Goal: Task Accomplishment & Management: Manage account settings

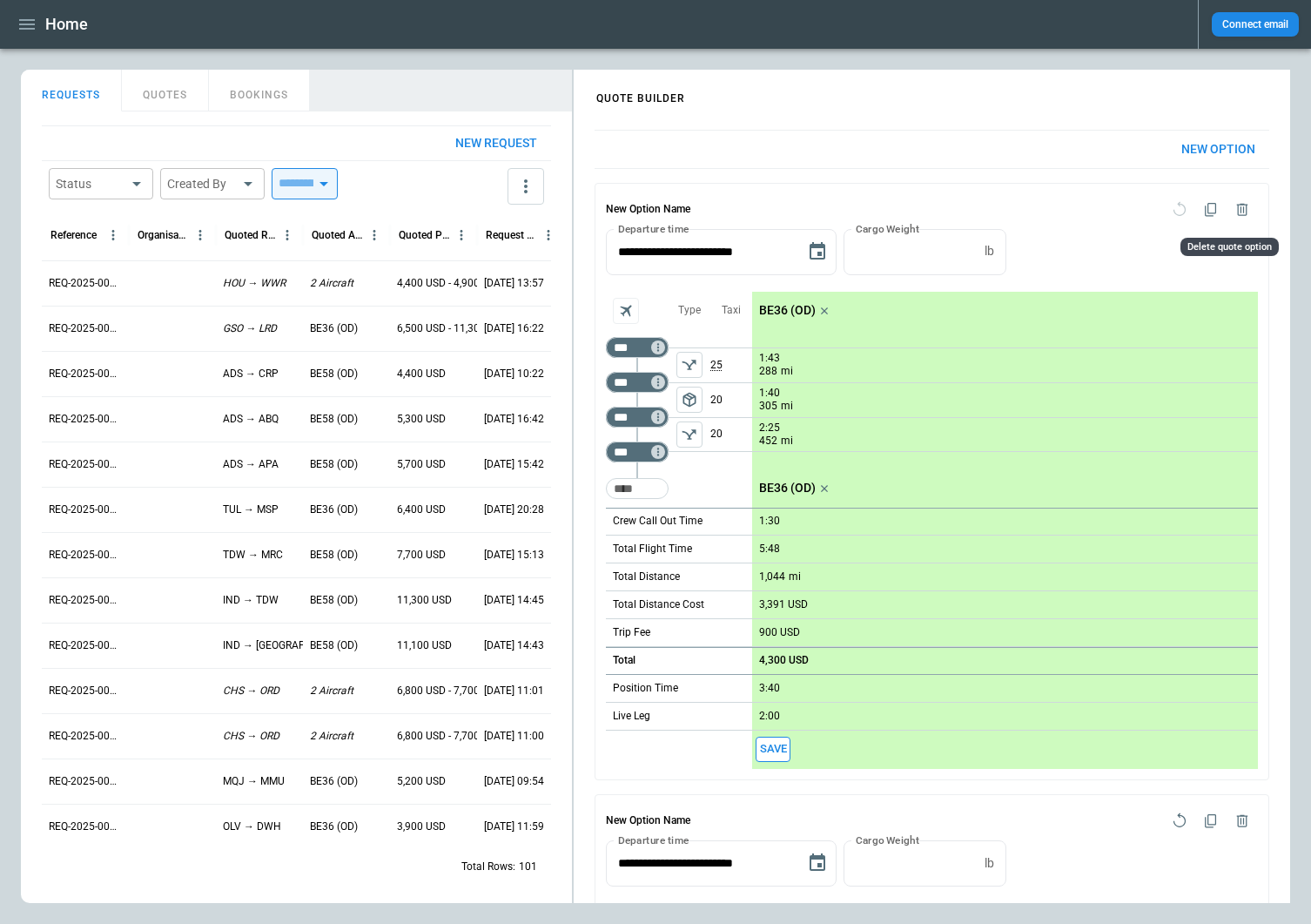
click at [1237, 207] on icon "Delete quote option" at bounding box center [1243, 208] width 12 height 12
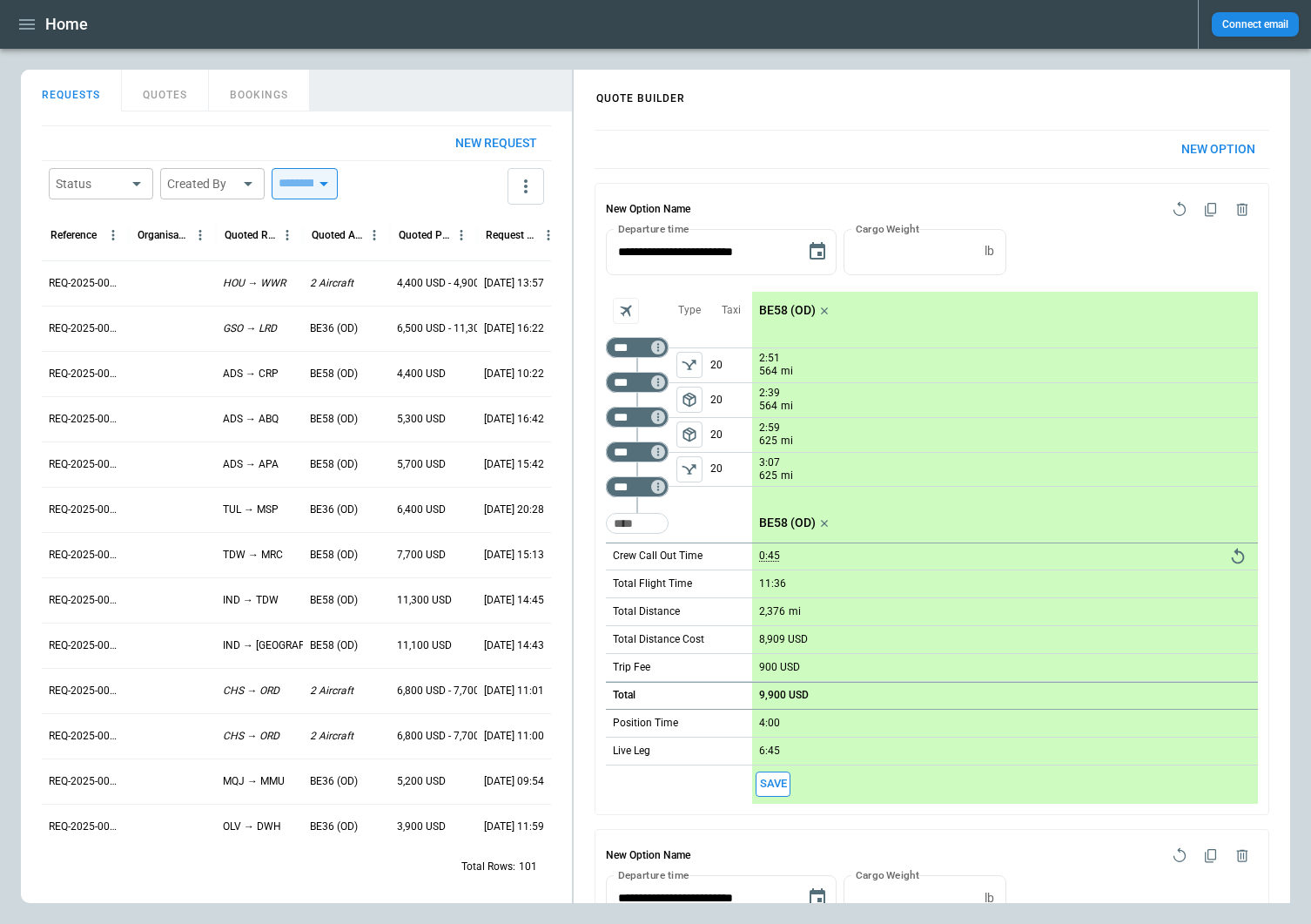
click at [1237, 207] on icon "Delete quote option" at bounding box center [1243, 208] width 12 height 12
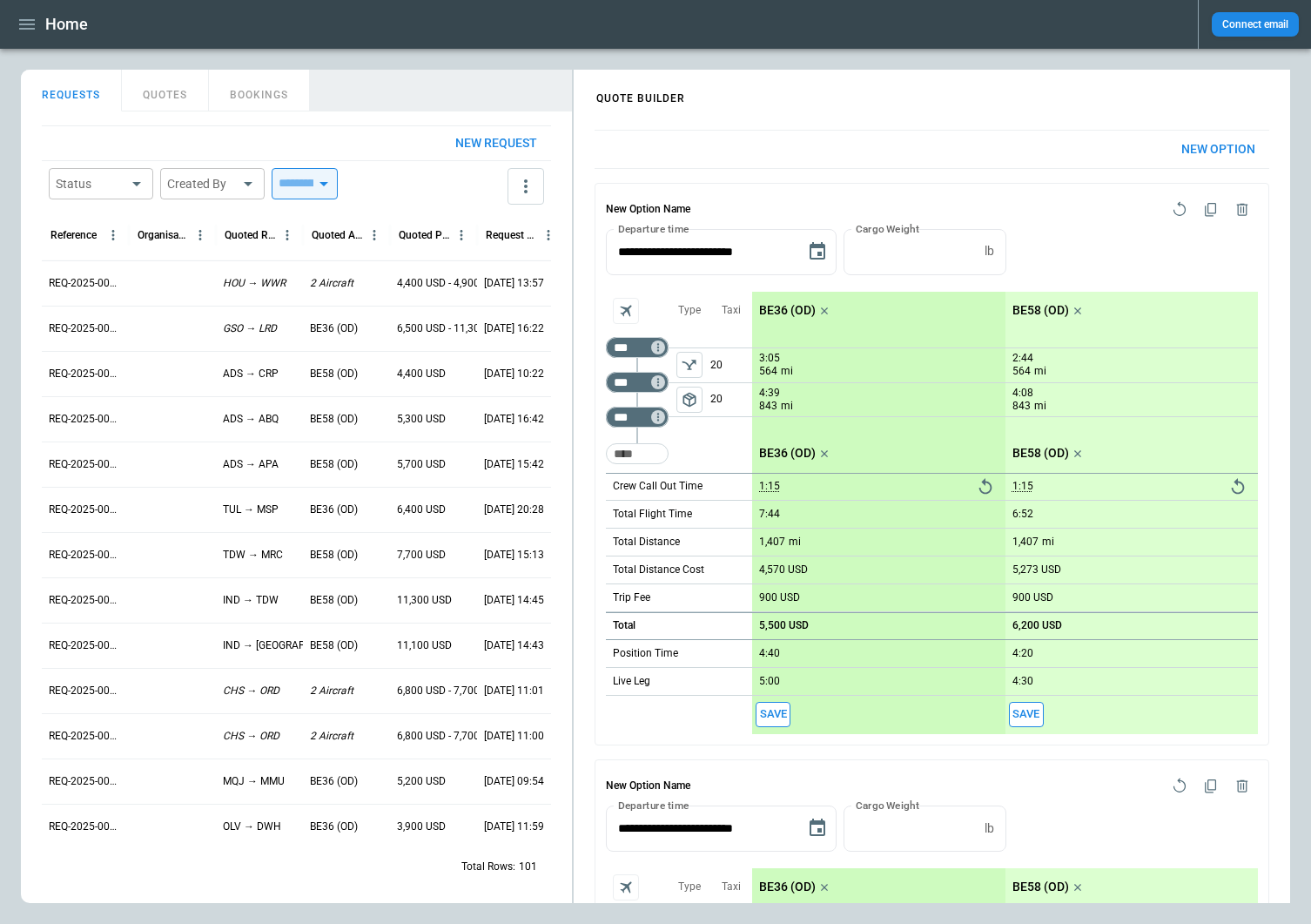
click at [1237, 207] on icon "Delete quote option" at bounding box center [1243, 208] width 12 height 12
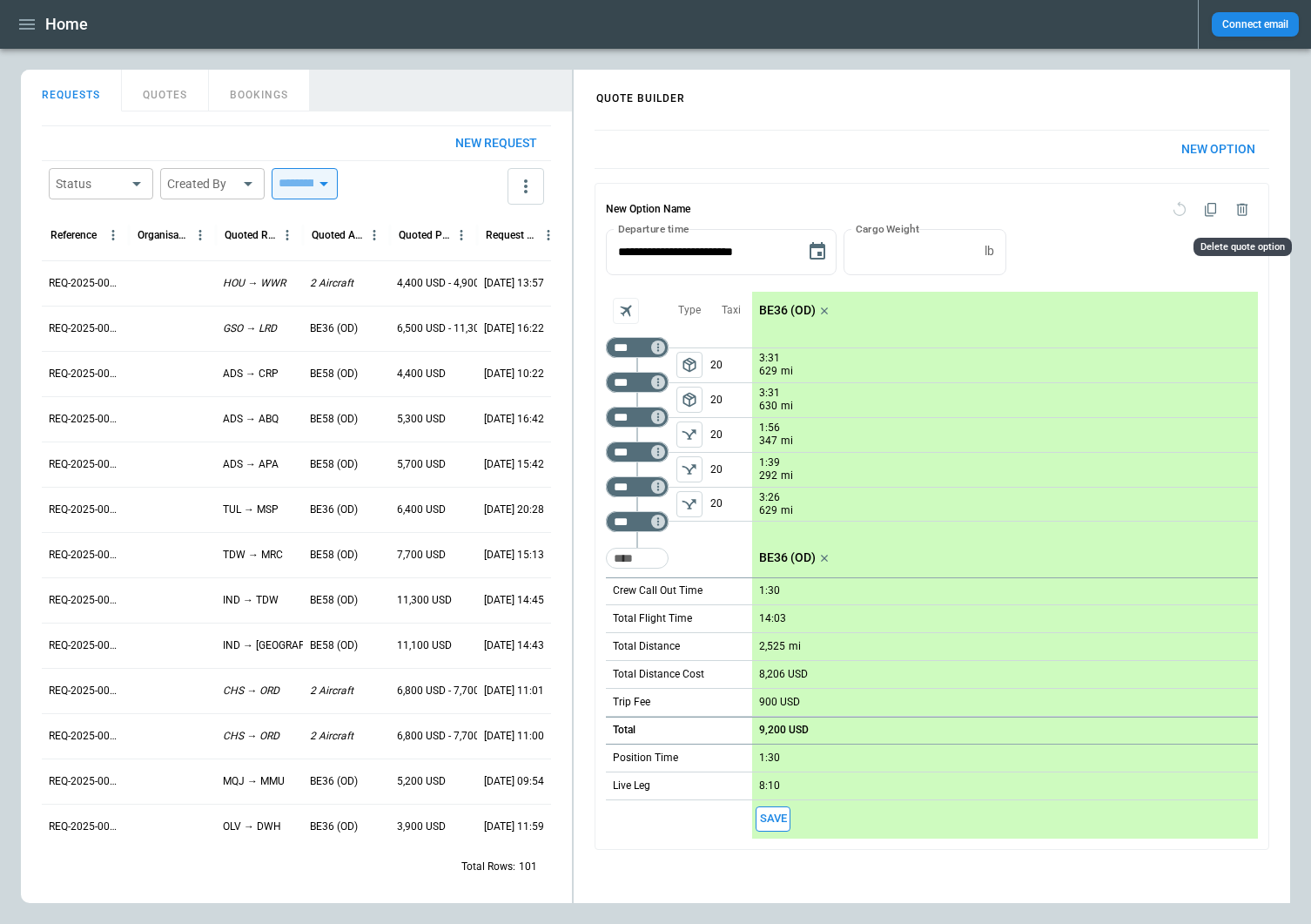
click at [1236, 206] on icon "Delete quote option" at bounding box center [1242, 209] width 17 height 17
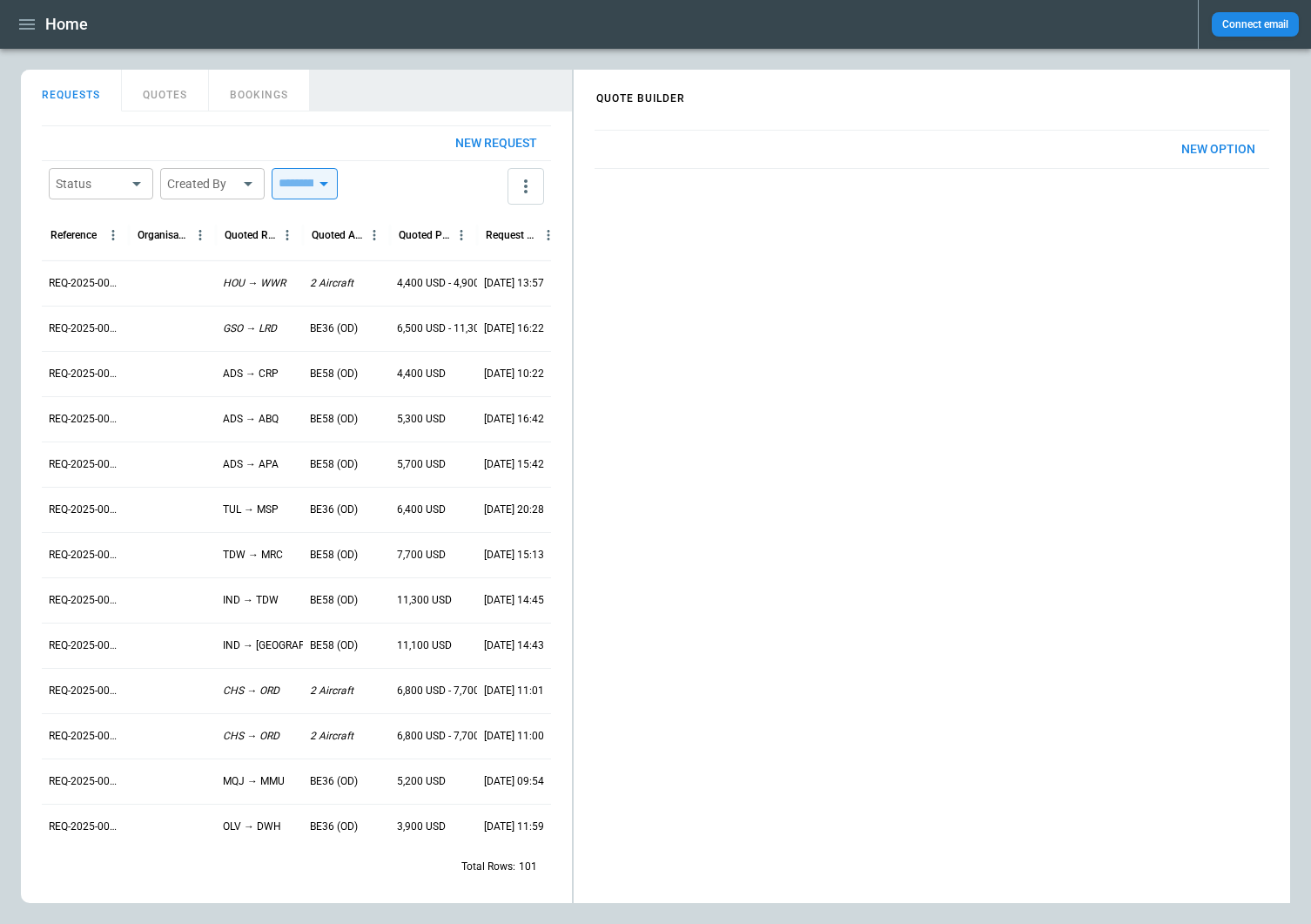
click at [27, 25] on icon "button" at bounding box center [27, 24] width 15 height 11
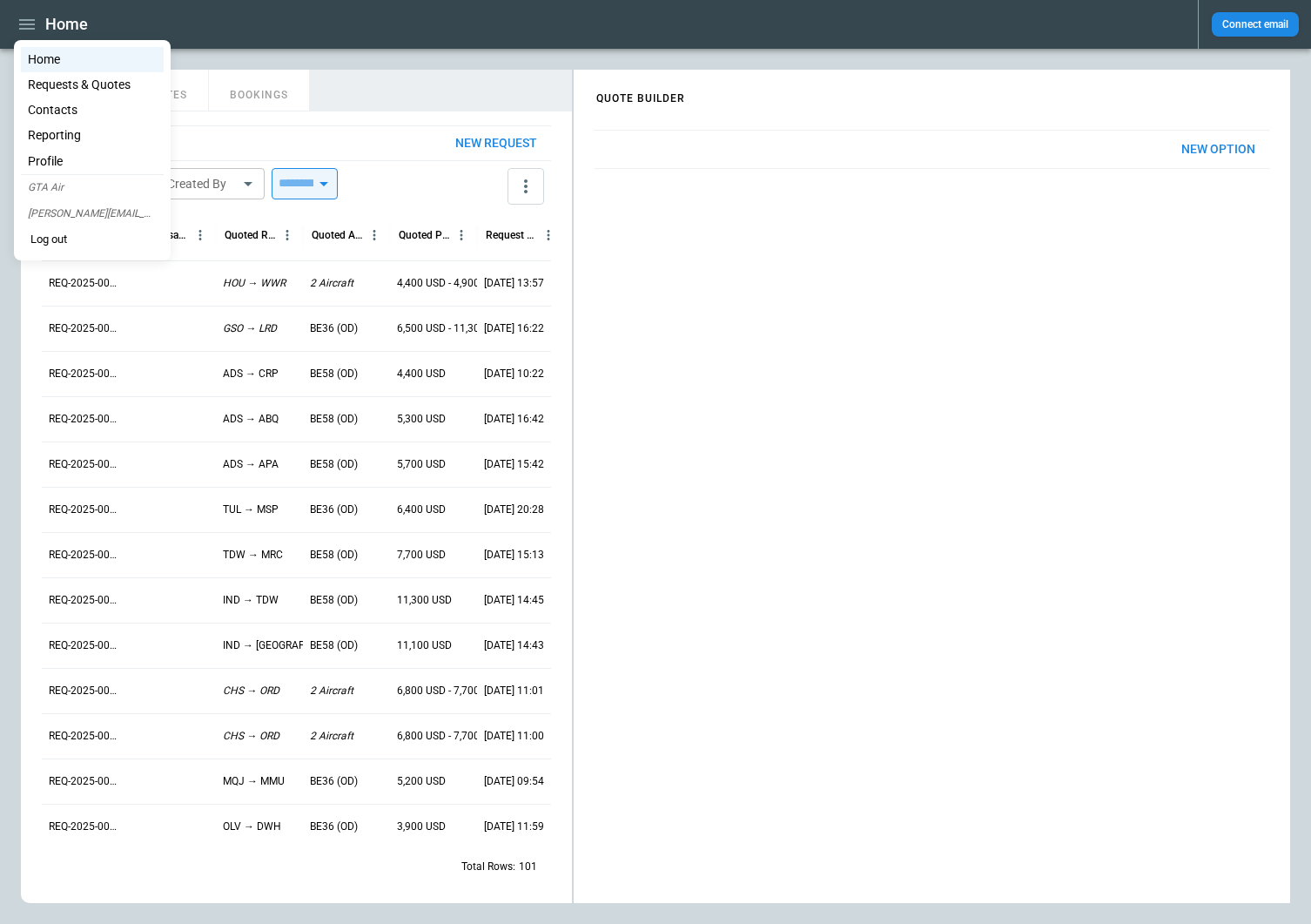
click at [46, 237] on button "Log out" at bounding box center [49, 240] width 56 height 26
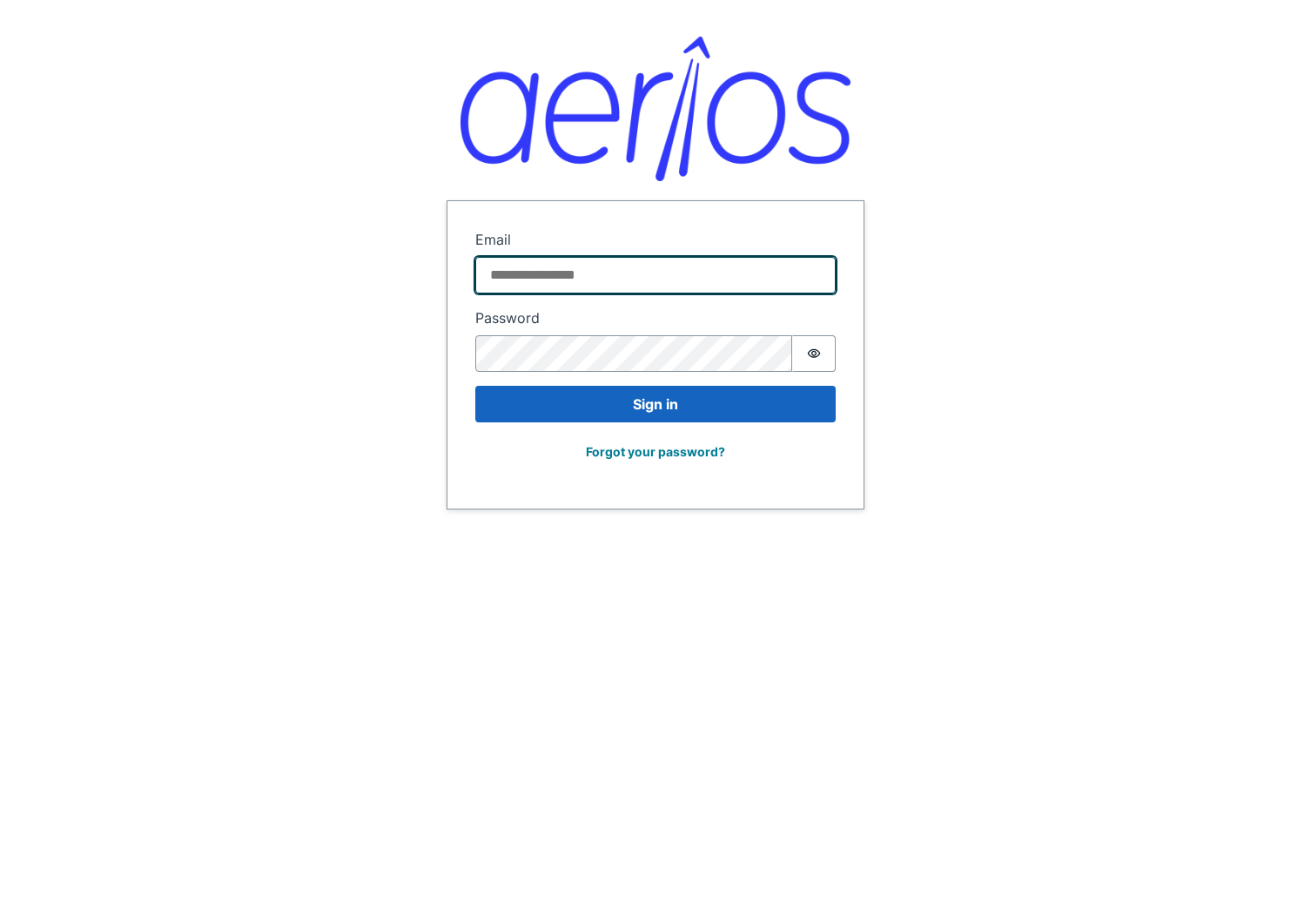
type input "**********"
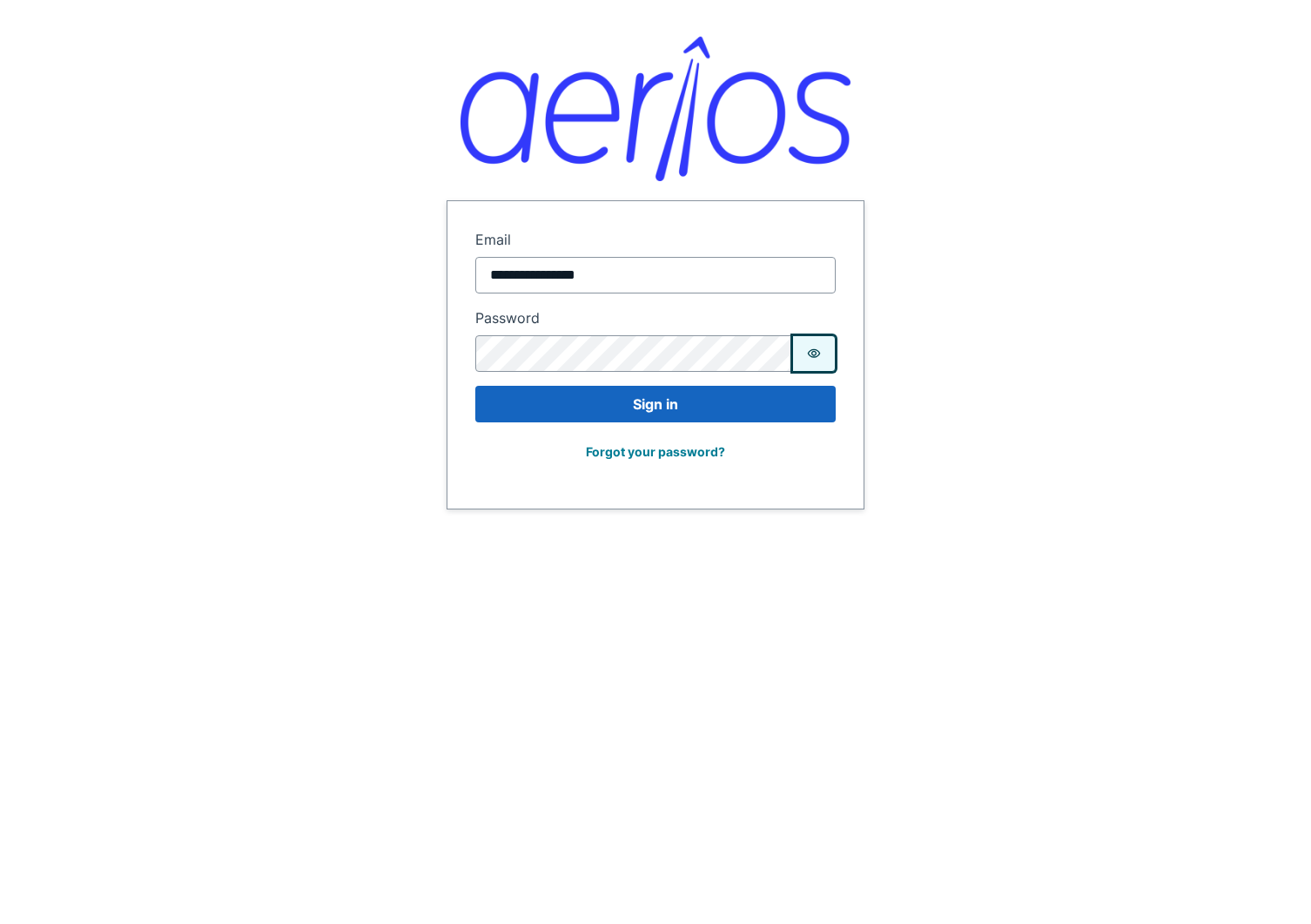
click at [818, 347] on icon "Show password" at bounding box center [813, 353] width 14 height 14
